Goal: Find specific page/section: Find specific page/section

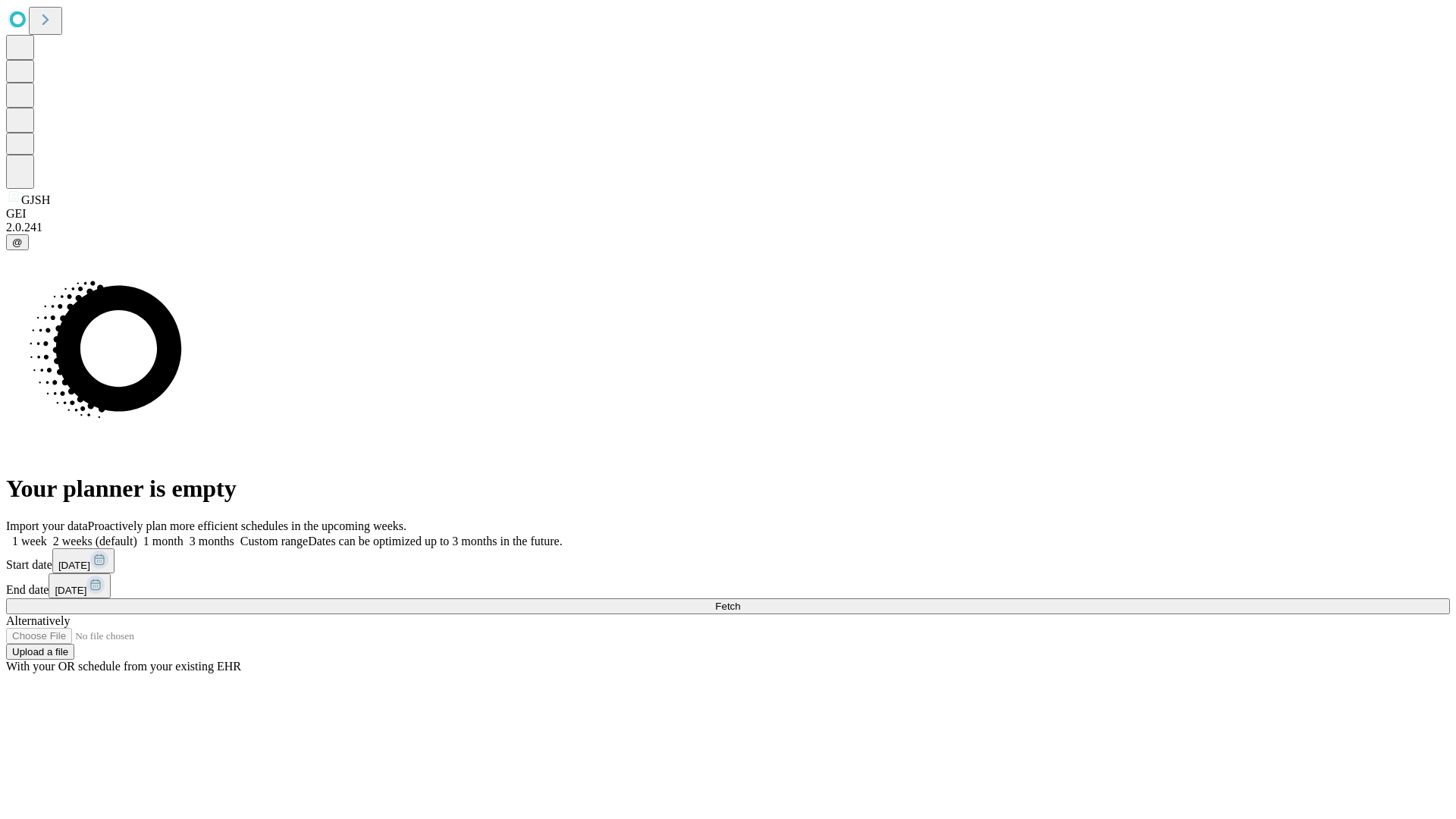
click at [740, 601] on span "Fetch" at bounding box center [728, 606] width 25 height 11
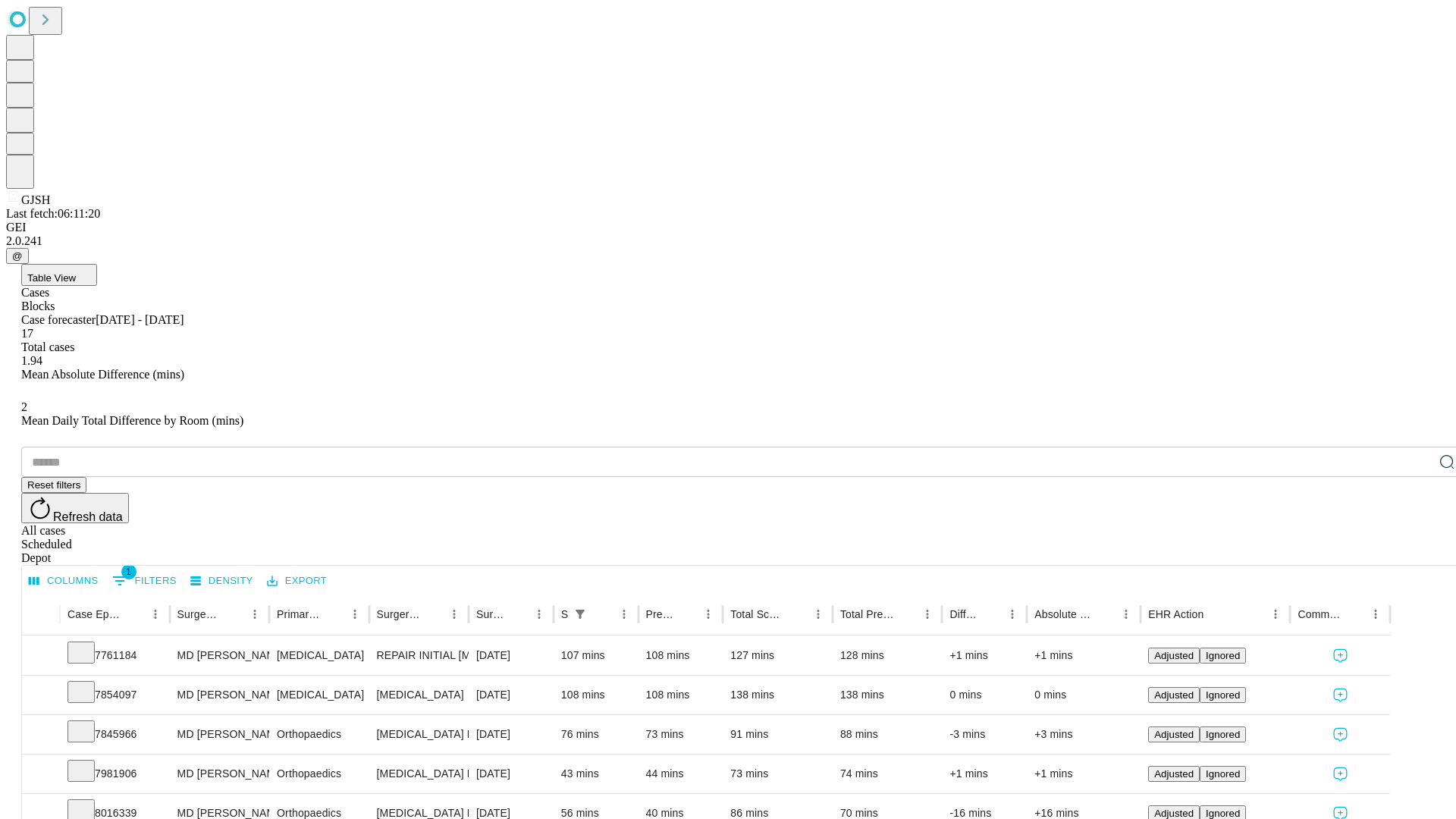
click at [76, 272] on span "Table View" at bounding box center [51, 278] width 48 height 11
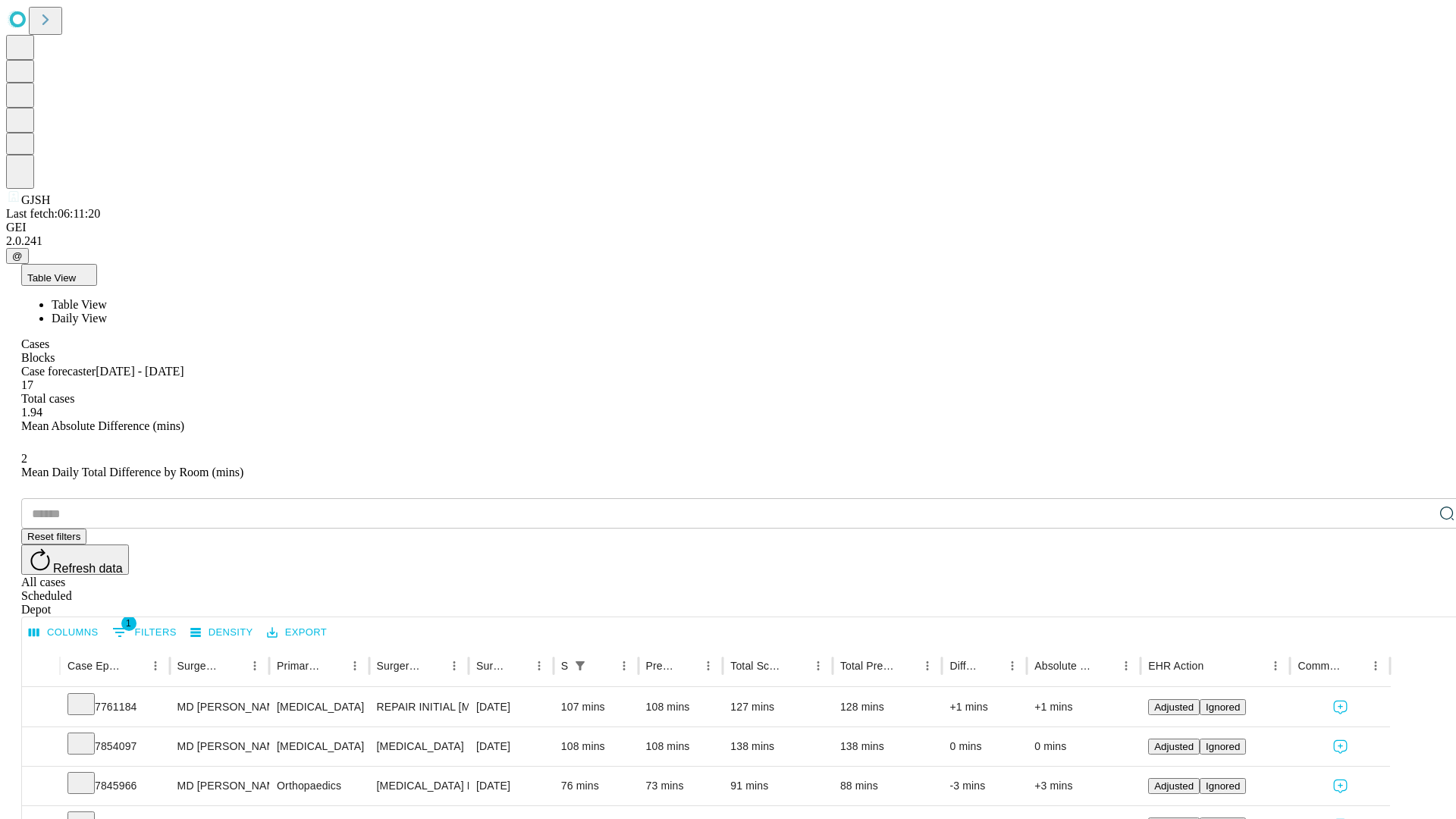
click at [107, 312] on span "Daily View" at bounding box center [79, 319] width 56 height 13
